Goal: Check status: Check status

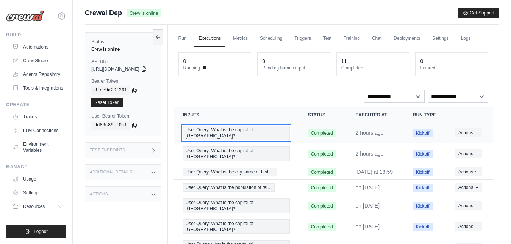
click at [240, 137] on span "User Query: What is the capital of [GEOGRAPHIC_DATA]?" at bounding box center [236, 132] width 107 height 14
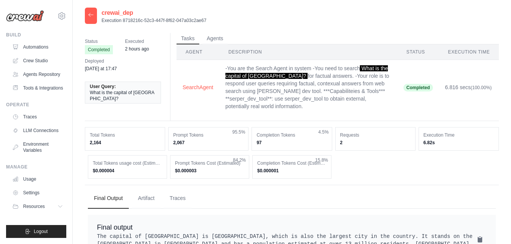
click at [92, 20] on div at bounding box center [91, 16] width 12 height 16
click at [92, 17] on icon at bounding box center [91, 15] width 6 height 6
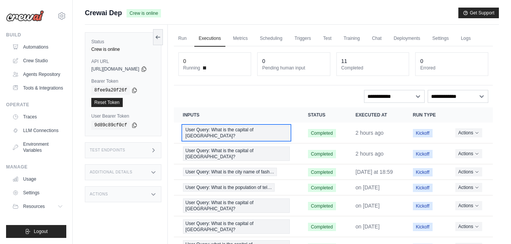
click at [212, 136] on span "User Query: What is the capital of [GEOGRAPHIC_DATA]?" at bounding box center [236, 132] width 107 height 14
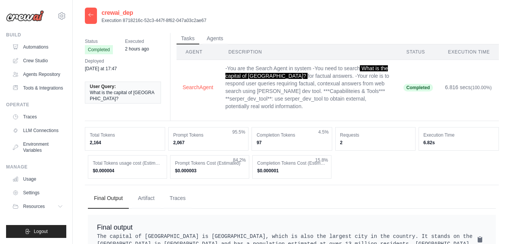
click at [93, 17] on icon at bounding box center [91, 15] width 6 height 6
